Goal: Transaction & Acquisition: Purchase product/service

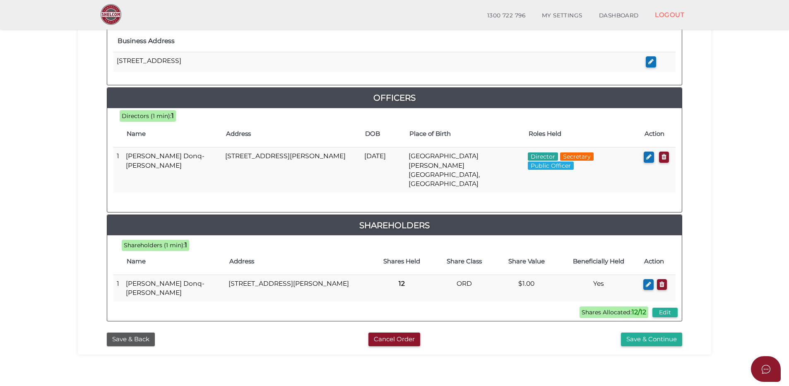
scroll to position [347, 0]
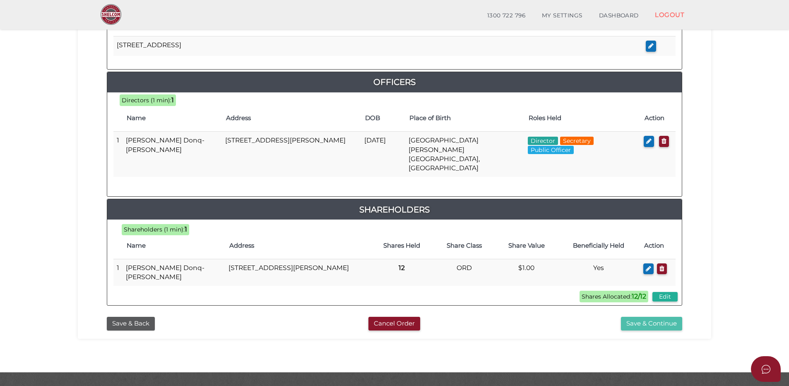
click at [647, 317] on button "Save & Continue" at bounding box center [651, 324] width 61 height 14
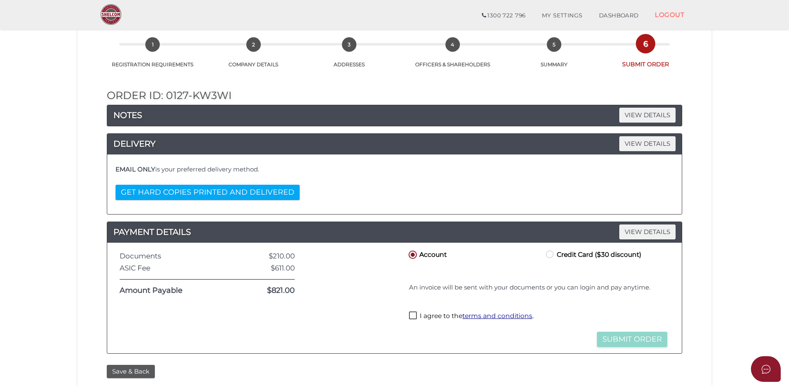
scroll to position [83, 0]
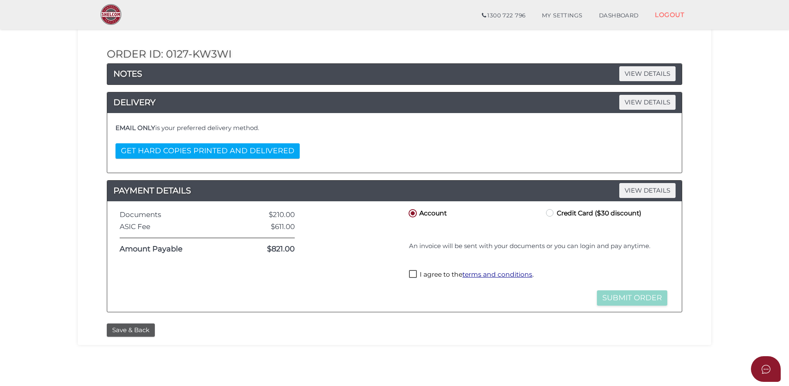
click at [550, 213] on label "Credit Card ($30 discount)" at bounding box center [592, 212] width 97 height 10
radio input "true"
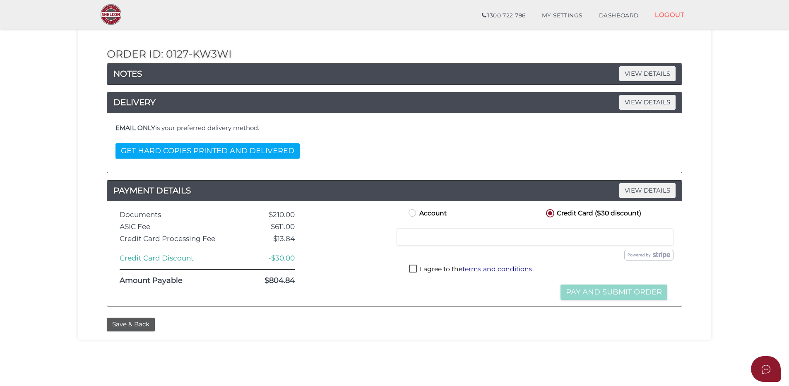
click at [413, 267] on label "I agree to the terms and conditions ." at bounding box center [471, 270] width 125 height 10
checkbox input "true"
click at [608, 288] on button "Pay and Submit Order" at bounding box center [614, 291] width 107 height 15
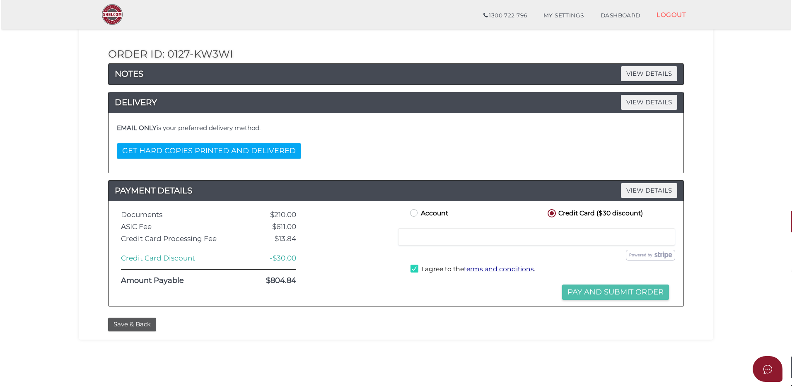
scroll to position [0, 0]
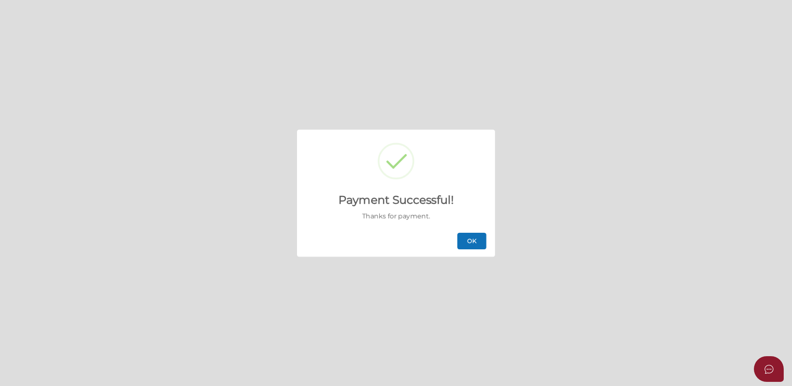
click at [467, 243] on button "OK" at bounding box center [471, 241] width 29 height 17
